Goal: Navigation & Orientation: Find specific page/section

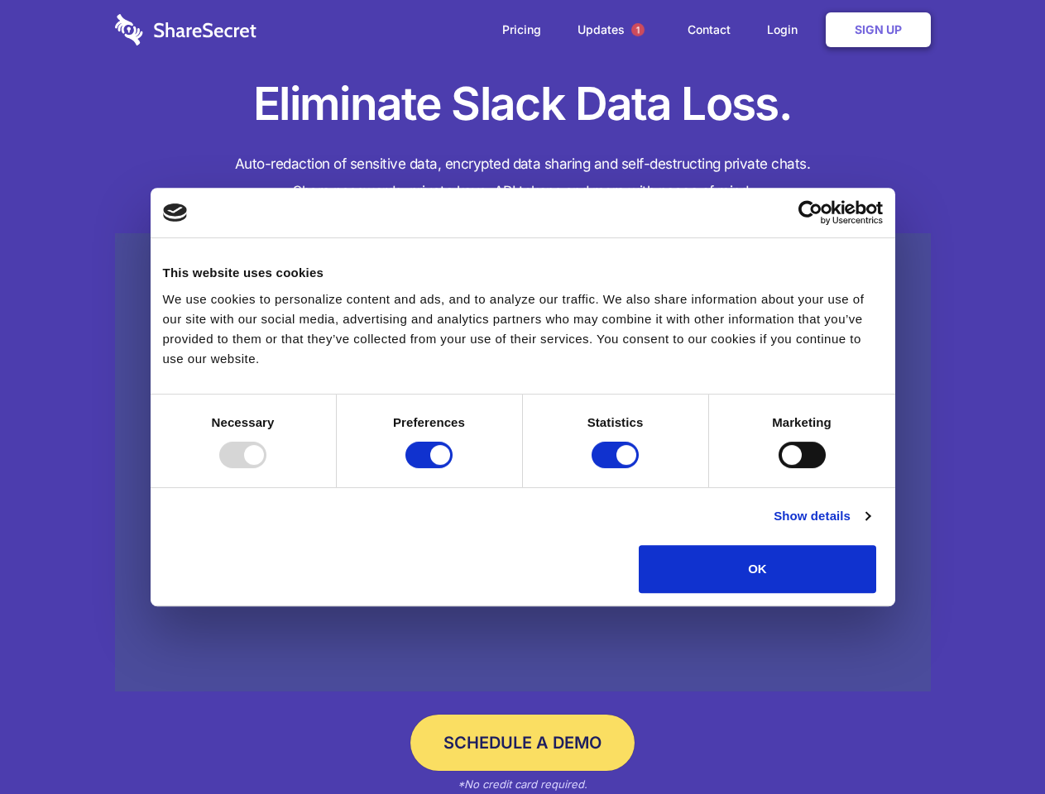
click at [266, 468] on div at bounding box center [242, 455] width 47 height 26
click at [453, 468] on input "Preferences" at bounding box center [428, 455] width 47 height 26
checkbox input "false"
click at [617, 468] on input "Statistics" at bounding box center [614, 455] width 47 height 26
checkbox input "false"
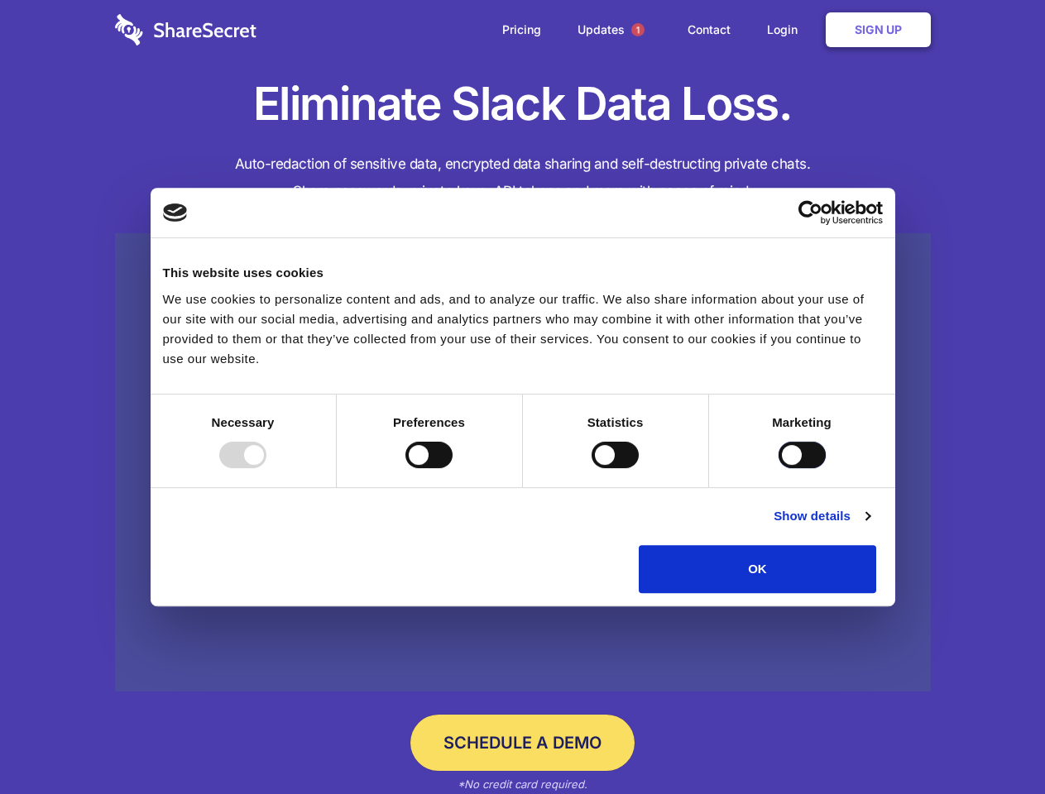
click at [778, 468] on input "Marketing" at bounding box center [801, 455] width 47 height 26
checkbox input "true"
click at [869, 526] on link "Show details" at bounding box center [821, 516] width 96 height 20
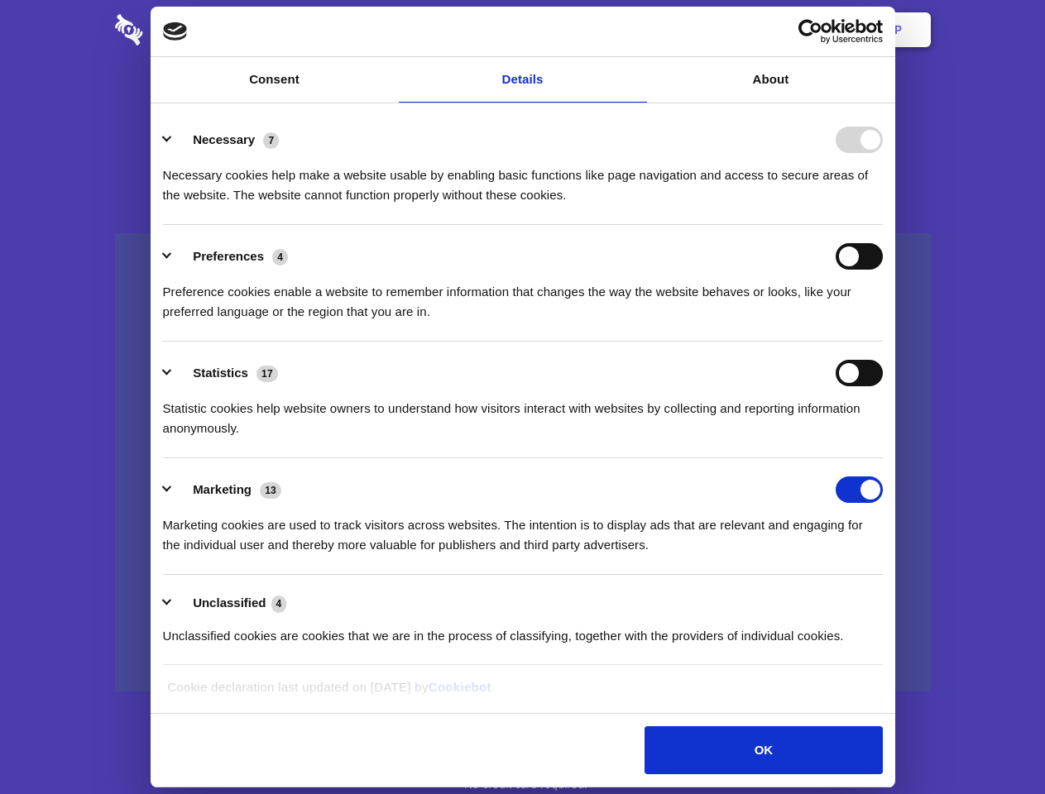
click at [890, 599] on ul "Necessary 7 Necessary cookies help make a website usable by enabling basic func…" at bounding box center [522, 387] width 735 height 558
click at [637, 30] on span "1" at bounding box center [637, 29] width 13 height 13
